Goal: Task Accomplishment & Management: Complete application form

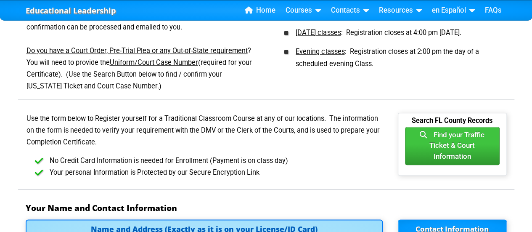
scroll to position [420, 0]
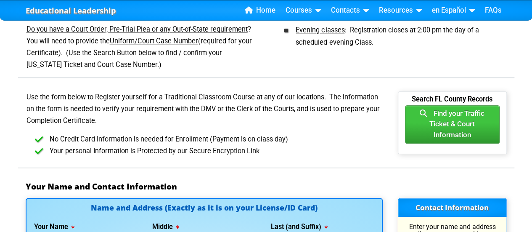
drag, startPoint x: 445, startPoint y: 122, endPoint x: 258, endPoint y: 184, distance: 196.4
click at [258, 184] on h3 "Your Name and Contact Information" at bounding box center [266, 186] width 481 height 10
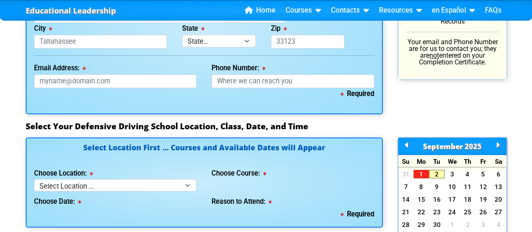
scroll to position [714, 0]
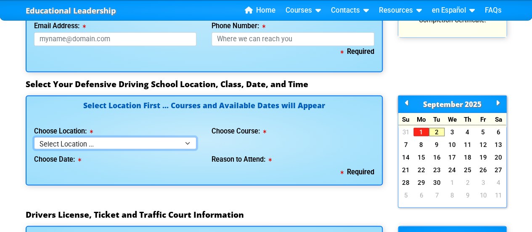
click at [187, 140] on select "Select Location ... Tampa Orlando Kissimmee Tampa - en español Kissimmee - en e…" at bounding box center [115, 143] width 163 height 12
select select "2"
click at [34, 137] on select "Select Location ... Tampa Orlando Kissimmee Tampa - en español Kissimmee - en e…" at bounding box center [115, 143] width 163 height 12
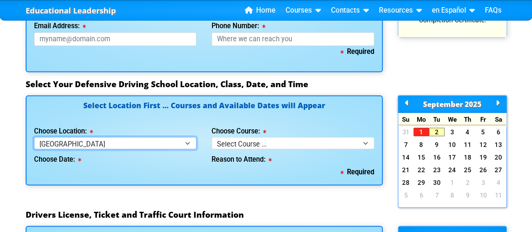
click at [187, 142] on select "Select Location ... Tampa Orlando Kissimmee Tampa - en español Kissimmee - en e…" at bounding box center [115, 143] width 163 height 12
click at [34, 137] on select "Select Location ... Tampa Orlando Kissimmee Tampa - en español Kissimmee - en e…" at bounding box center [115, 143] width 163 height 12
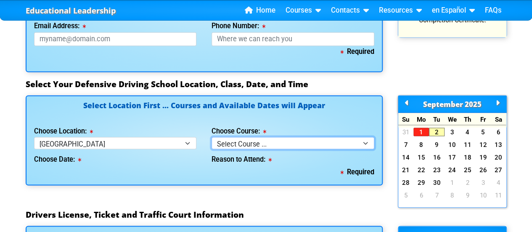
click at [366, 145] on select "Select Course ... 4 Hour BDI Class (Basic Course & TCAC) 4 Hour Under 25 Class …" at bounding box center [292, 143] width 163 height 12
select select "1"
click at [211, 137] on select "Select Course ... 4 Hour BDI Class (Basic Course & TCAC) 4 Hour Under 25 Class …" at bounding box center [292, 143] width 163 height 12
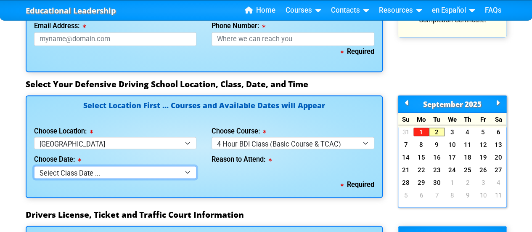
click at [186, 171] on select "Select Class Date ... Sep 6 -- (Saturday from 9:00am-1:00pm) Sep 17 -- (Wednesd…" at bounding box center [115, 172] width 163 height 12
select select "09/06/2025, 8"
click at [34, 166] on select "Select Class Date ... Sep 6 -- (Saturday from 9:00am-1:00pm) Sep 17 -- (Wednesd…" at bounding box center [115, 172] width 163 height 12
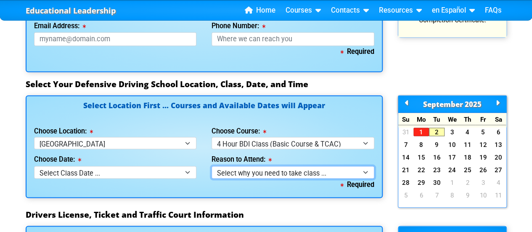
click at [364, 171] on select "Select why you need to take class ... Election for Traffic Ticket (No Points) C…" at bounding box center [292, 172] width 163 height 12
select select "BDI - Court Ordered"
click at [211, 166] on select "Select why you need to take class ... Election for Traffic Ticket (No Points) C…" at bounding box center [292, 172] width 163 height 12
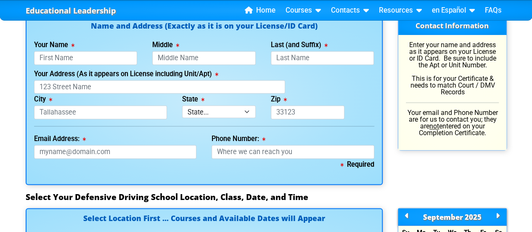
scroll to position [588, 0]
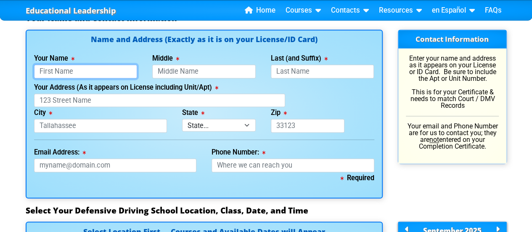
click at [46, 69] on input "Your Name" at bounding box center [85, 71] width 103 height 14
type input "Frank"
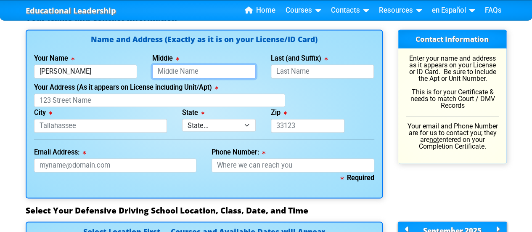
click at [163, 69] on input "Middle" at bounding box center [203, 71] width 103 height 14
type input "William"
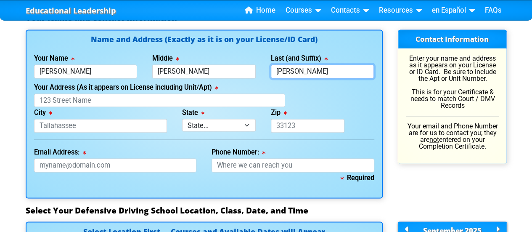
type input "Strickler"
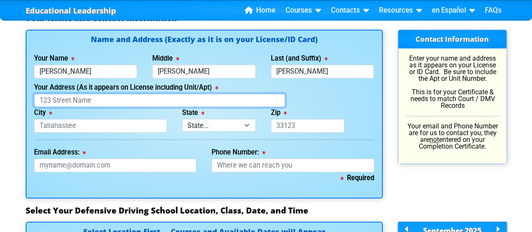
click at [42, 101] on input "Your Address (As it appears on License including Unit/Apt)" at bounding box center [159, 100] width 251 height 14
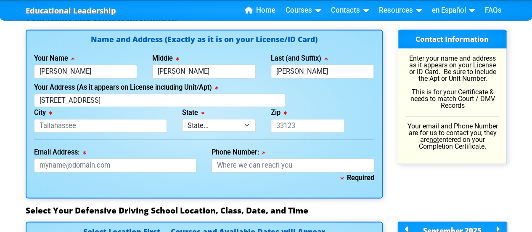
type input "122 16th Avenue Southwest"
type input "Largo"
select select "{"fullName":"Florida","abbreviation":"FL","uniqueId":"1d559909-6cf0-4a4d-848e-a…"
type input "33770"
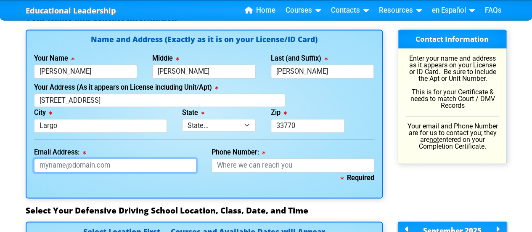
click at [42, 163] on input "Email Address:" at bounding box center [115, 165] width 163 height 14
type input "fwstrickler@gmail.com"
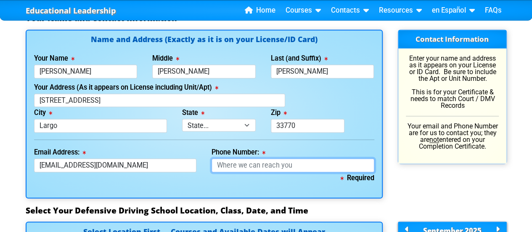
click at [237, 163] on input "Phone Number:" at bounding box center [292, 165] width 163 height 14
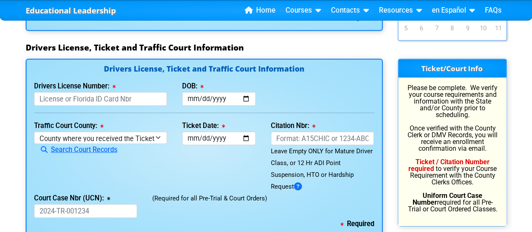
scroll to position [882, 0]
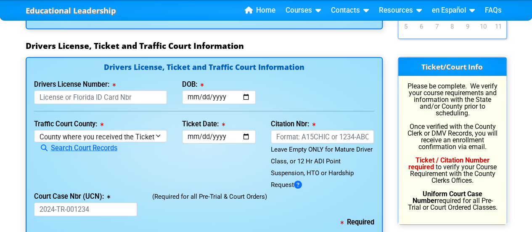
type input "727-204-9303"
click at [157, 136] on select "County where you received the Ticket Out of State Out of State - Georgia Out of…" at bounding box center [100, 136] width 133 height 12
select select "{"countyName":"Pinellas","state":"FL","uniqueId":"7c9cc234-d9fd-4e38-bf16-c40ed…"
click at [34, 130] on select "County where you received the Ticket Out of State Out of State - Georgia Out of…" at bounding box center [100, 136] width 133 height 12
click at [244, 135] on input "Ticket Date:" at bounding box center [219, 137] width 74 height 14
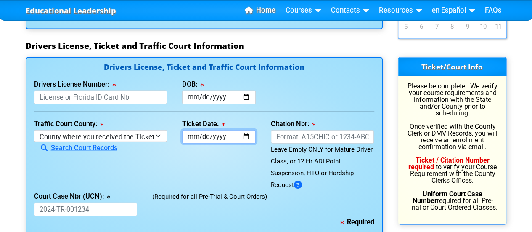
type input "2025-08-03"
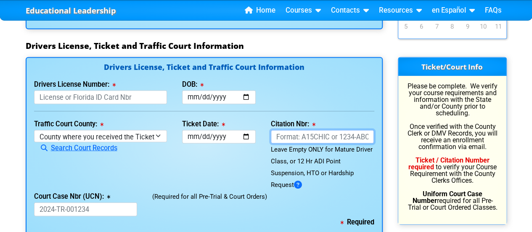
click at [289, 137] on input "Citation Nbr:" at bounding box center [322, 137] width 103 height 14
type input "AKIY2HE"
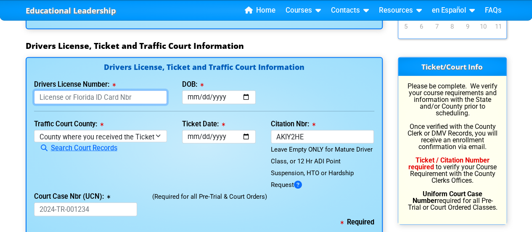
click at [38, 95] on input "Drivers License Number:" at bounding box center [100, 97] width 133 height 14
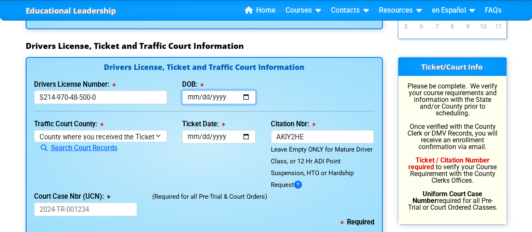
type input "S214970485000"
click at [199, 97] on input "DOB:" at bounding box center [219, 97] width 74 height 14
type input "1943-06-21"
click at [181, 150] on div "Ticket Date: 2025-08-03" at bounding box center [218, 154] width 89 height 73
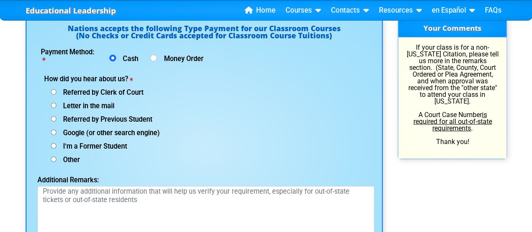
scroll to position [1134, 0]
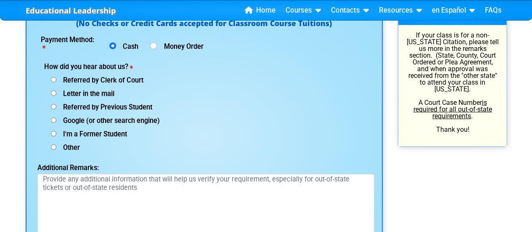
click at [54, 117] on input "Google (or other search engine)" at bounding box center [53, 119] width 5 height 5
radio input "true"
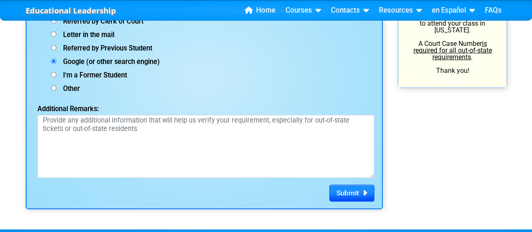
scroll to position [1219, 0]
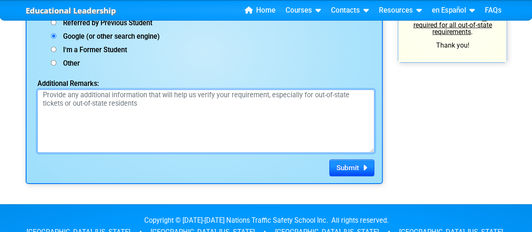
click at [49, 96] on textarea "Additional Remarks:" at bounding box center [205, 120] width 337 height 63
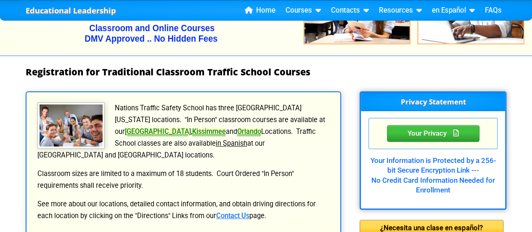
scroll to position [126, 0]
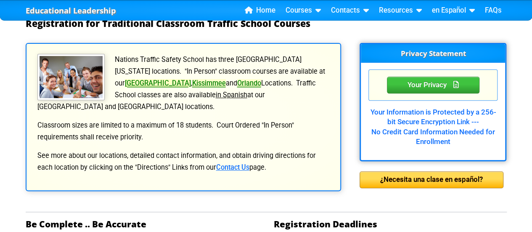
type textarea "PLEASE NOTE NO COURT CASE NUMBER"
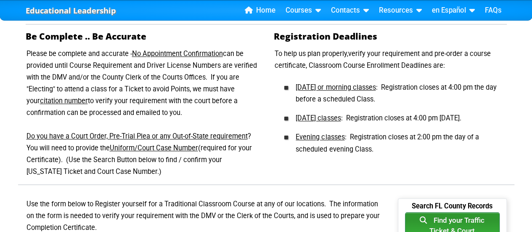
scroll to position [336, 0]
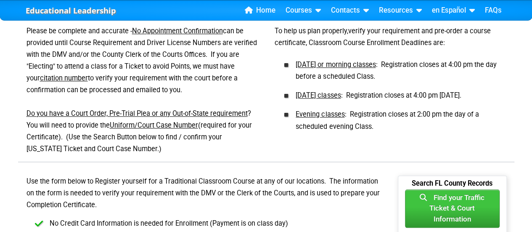
drag, startPoint x: 426, startPoint y: 202, endPoint x: 11, endPoint y: 169, distance: 416.8
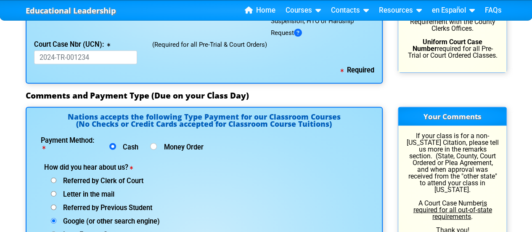
scroll to position [1050, 0]
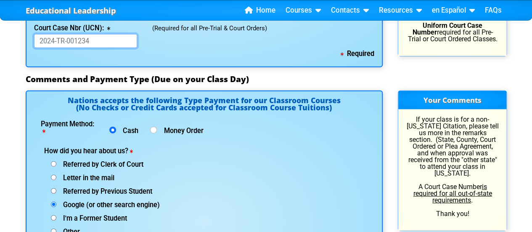
drag, startPoint x: 93, startPoint y: 39, endPoint x: 0, endPoint y: 26, distance: 94.1
click at [166, 48] on div "Required" at bounding box center [204, 54] width 340 height 12
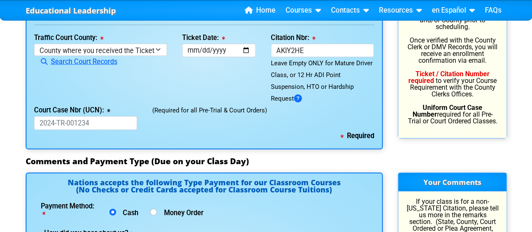
scroll to position [966, 0]
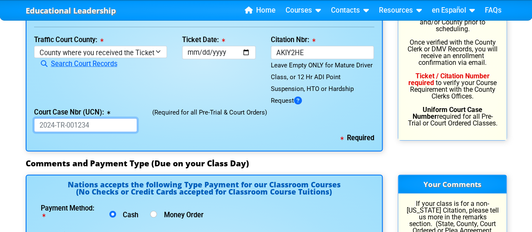
click at [103, 122] on input "Court Case Nbr (UCN):" at bounding box center [85, 125] width 103 height 14
click at [224, 132] on div "Required" at bounding box center [204, 138] width 340 height 12
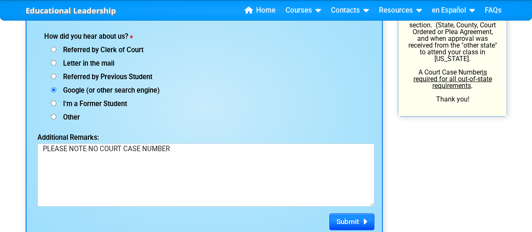
scroll to position [1177, 0]
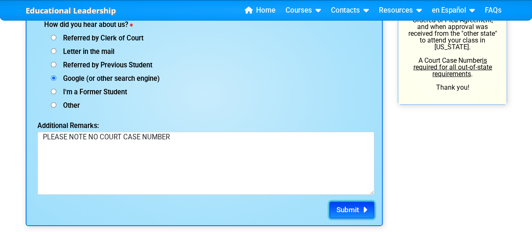
click at [349, 208] on span "Submit" at bounding box center [347, 209] width 23 height 8
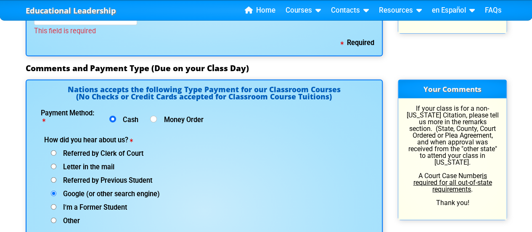
scroll to position [1070, 0]
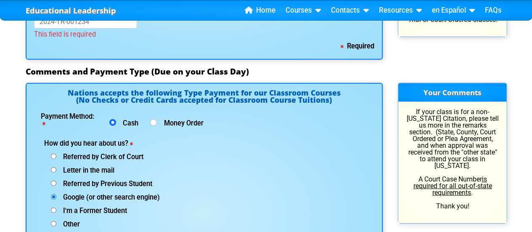
drag, startPoint x: 447, startPoint y: 179, endPoint x: 394, endPoint y: 224, distance: 70.0
click at [394, 224] on div "Your Comments If your class is for a non-Florida Citation, please tell us more …" at bounding box center [452, 213] width 124 height 261
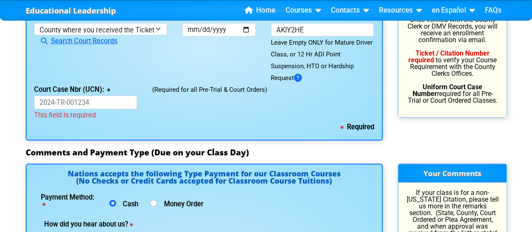
scroll to position [986, 0]
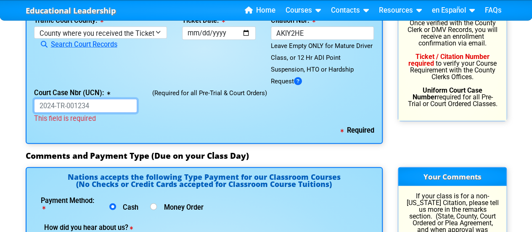
click at [39, 103] on input "Court Case Nbr (UCN):" at bounding box center [85, 106] width 103 height 14
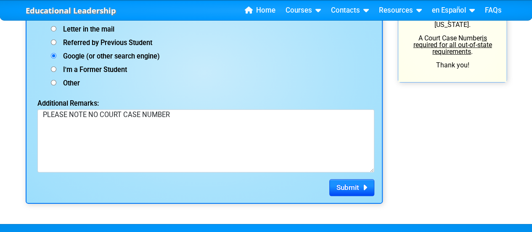
scroll to position [1238, 0]
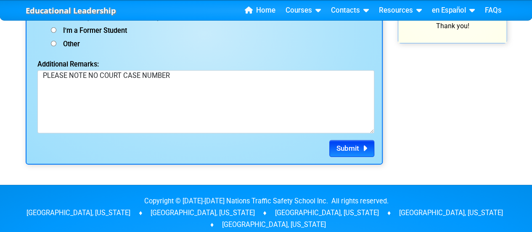
type input "AKIY2HE"
click at [343, 145] on span "Submit" at bounding box center [347, 148] width 23 height 8
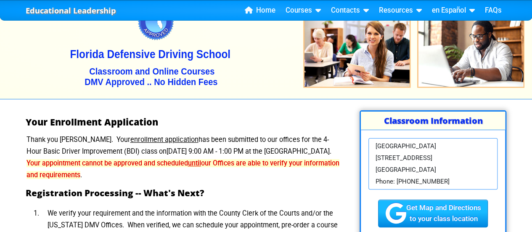
scroll to position [48, 0]
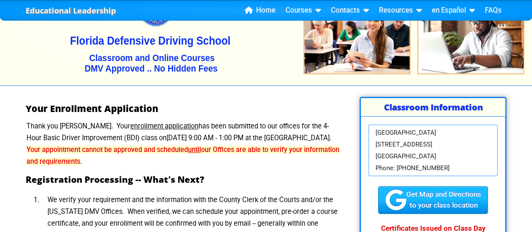
click at [260, 98] on div "Your Enrollment Application Thank you [PERSON_NAME]. Your enrollment applicatio…" at bounding box center [183, 230] width 331 height 267
